Goal: Find specific page/section

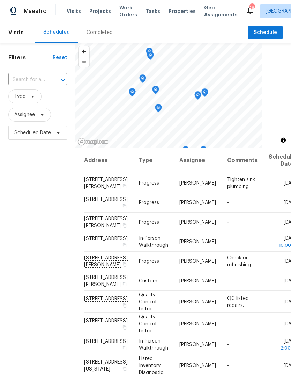
click at [178, 9] on span "Properties" at bounding box center [182, 11] width 27 height 7
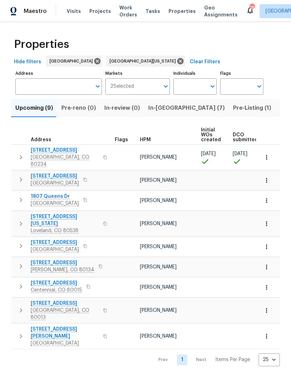
click at [38, 109] on span "Upcoming (9)" at bounding box center [34, 108] width 38 height 10
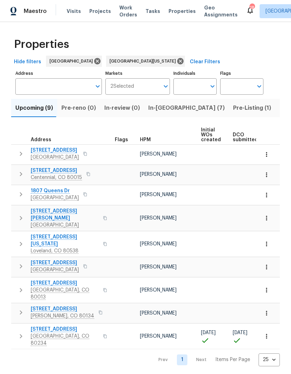
click at [151, 140] on div "HPM" at bounding box center [168, 139] width 56 height 5
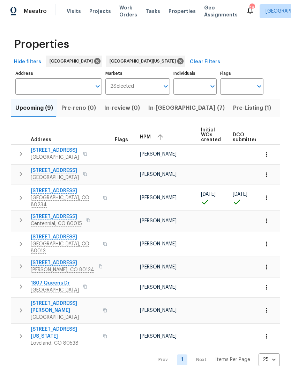
click at [59, 189] on span "[STREET_ADDRESS]" at bounding box center [65, 190] width 68 height 7
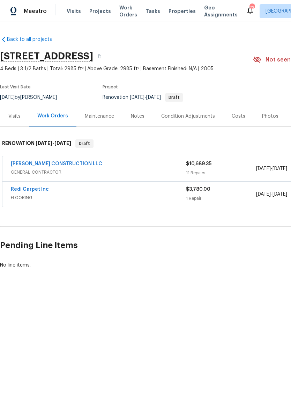
click at [50, 163] on link "ESPINO'S CONSTRUCTION LLC" at bounding box center [56, 163] width 91 height 5
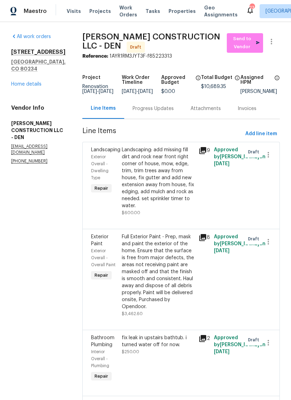
click at [26, 83] on link "Home details" at bounding box center [26, 84] width 30 height 5
